Goal: Task Accomplishment & Management: Manage account settings

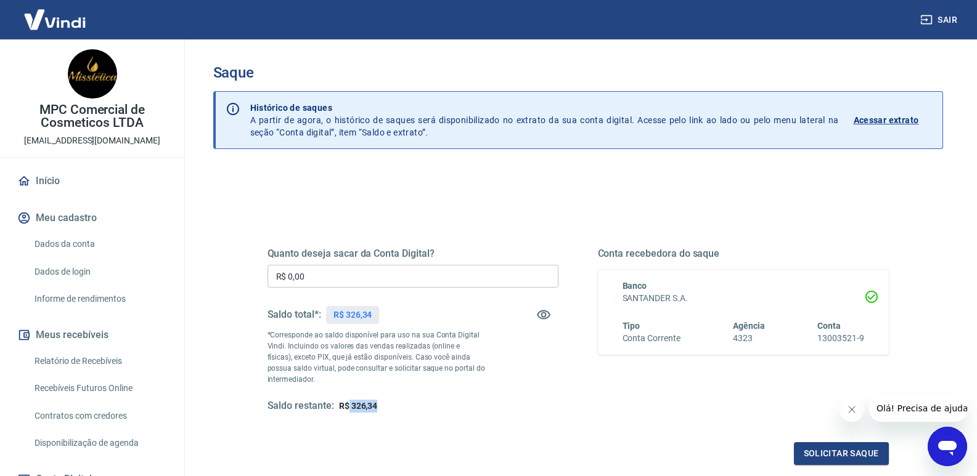
drag, startPoint x: 349, startPoint y: 407, endPoint x: 408, endPoint y: 405, distance: 59.2
click at [407, 406] on div "Saldo restante: R$ 326,34" at bounding box center [412, 406] width 291 height 13
copy span "326,34"
click at [927, 14] on icon "button" at bounding box center [926, 20] width 12 height 12
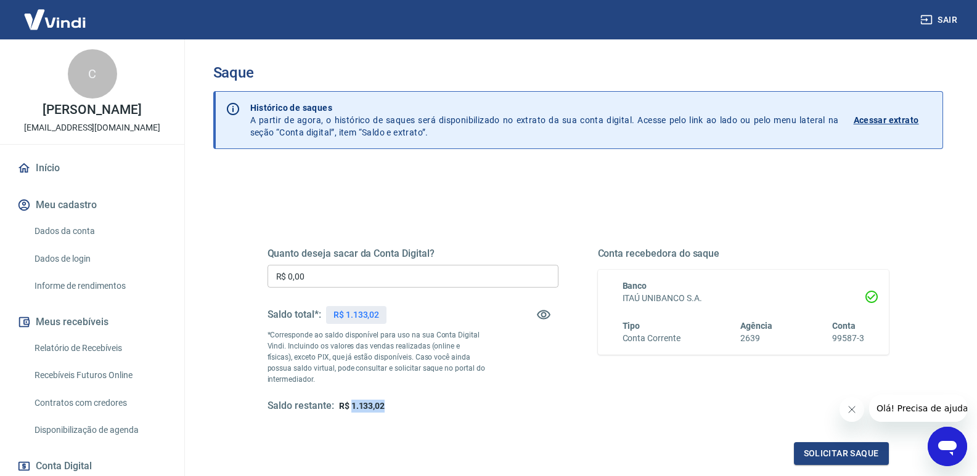
drag, startPoint x: 351, startPoint y: 405, endPoint x: 395, endPoint y: 404, distance: 43.8
click at [394, 405] on div "Saldo restante: R$ 1.133,02" at bounding box center [412, 406] width 291 height 13
copy span "1.133,02"
